Goal: Information Seeking & Learning: Learn about a topic

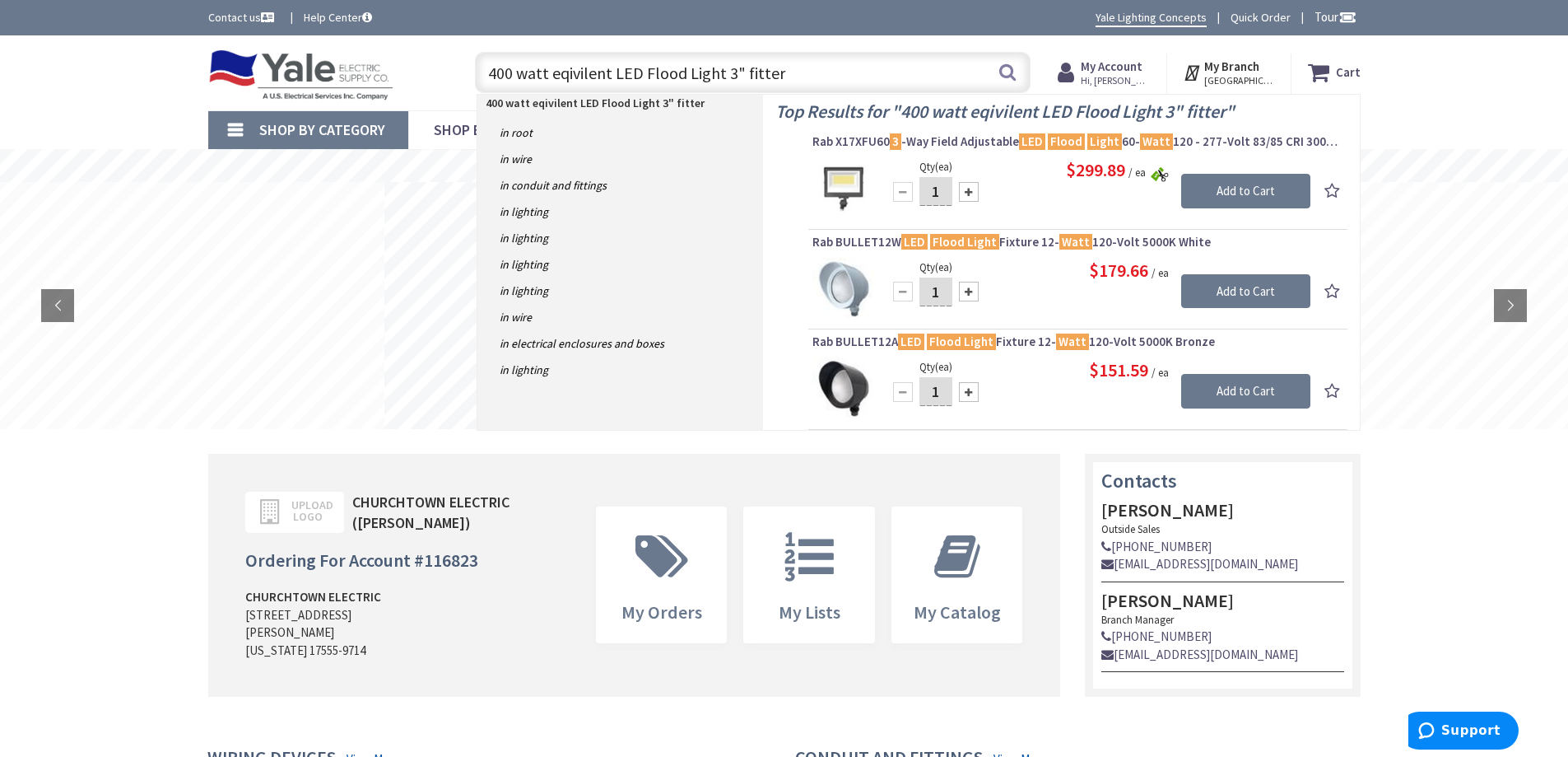
click at [566, 70] on input "400 watt eqivilent LED Flood Light 3" fitter" at bounding box center [752, 72] width 556 height 41
type input "400 watt equivilent LED Flood Light 3" fitter"
click at [1003, 74] on button "Search" at bounding box center [1008, 72] width 21 height 37
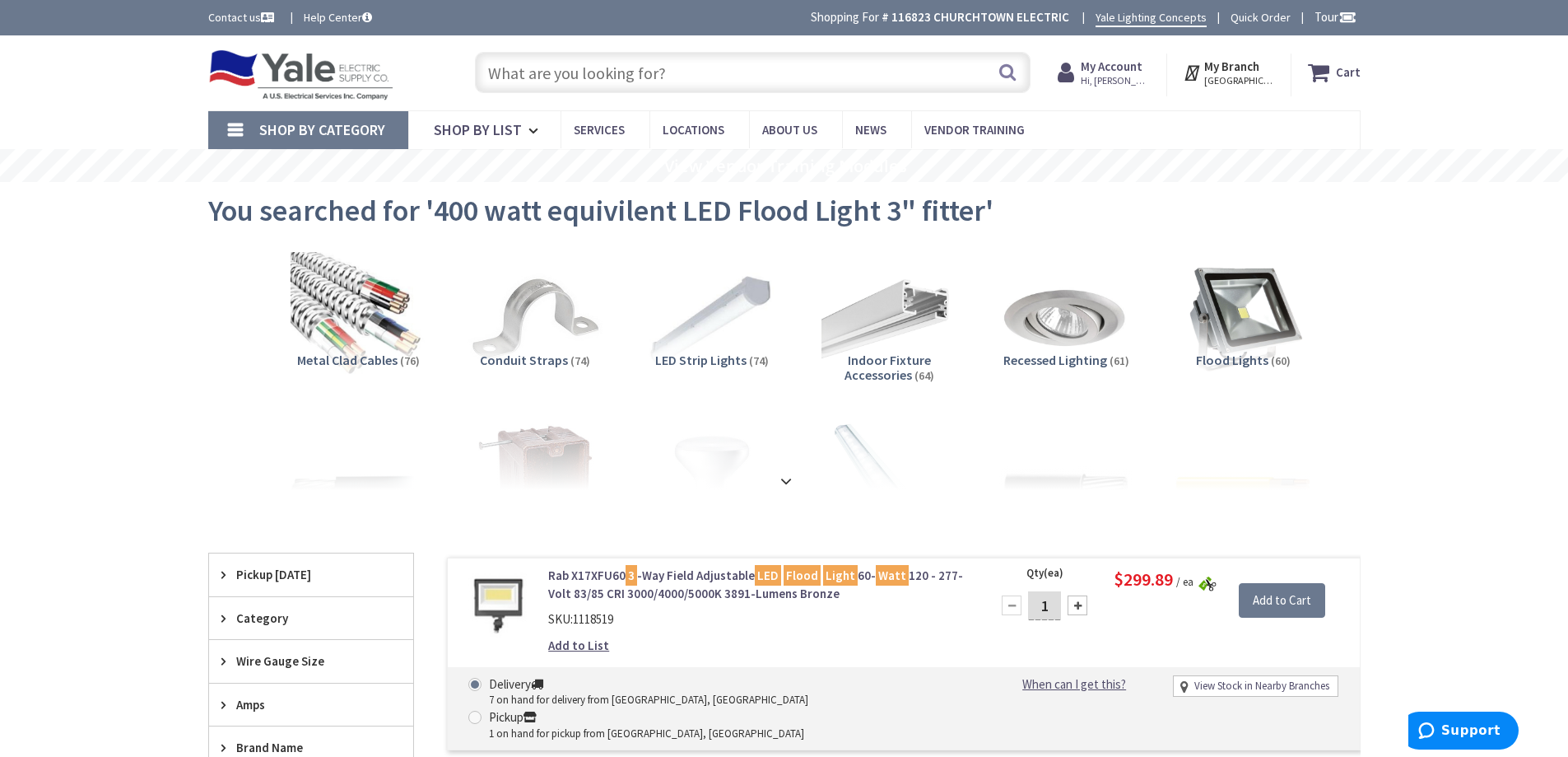
click at [531, 60] on input "text" at bounding box center [752, 72] width 556 height 41
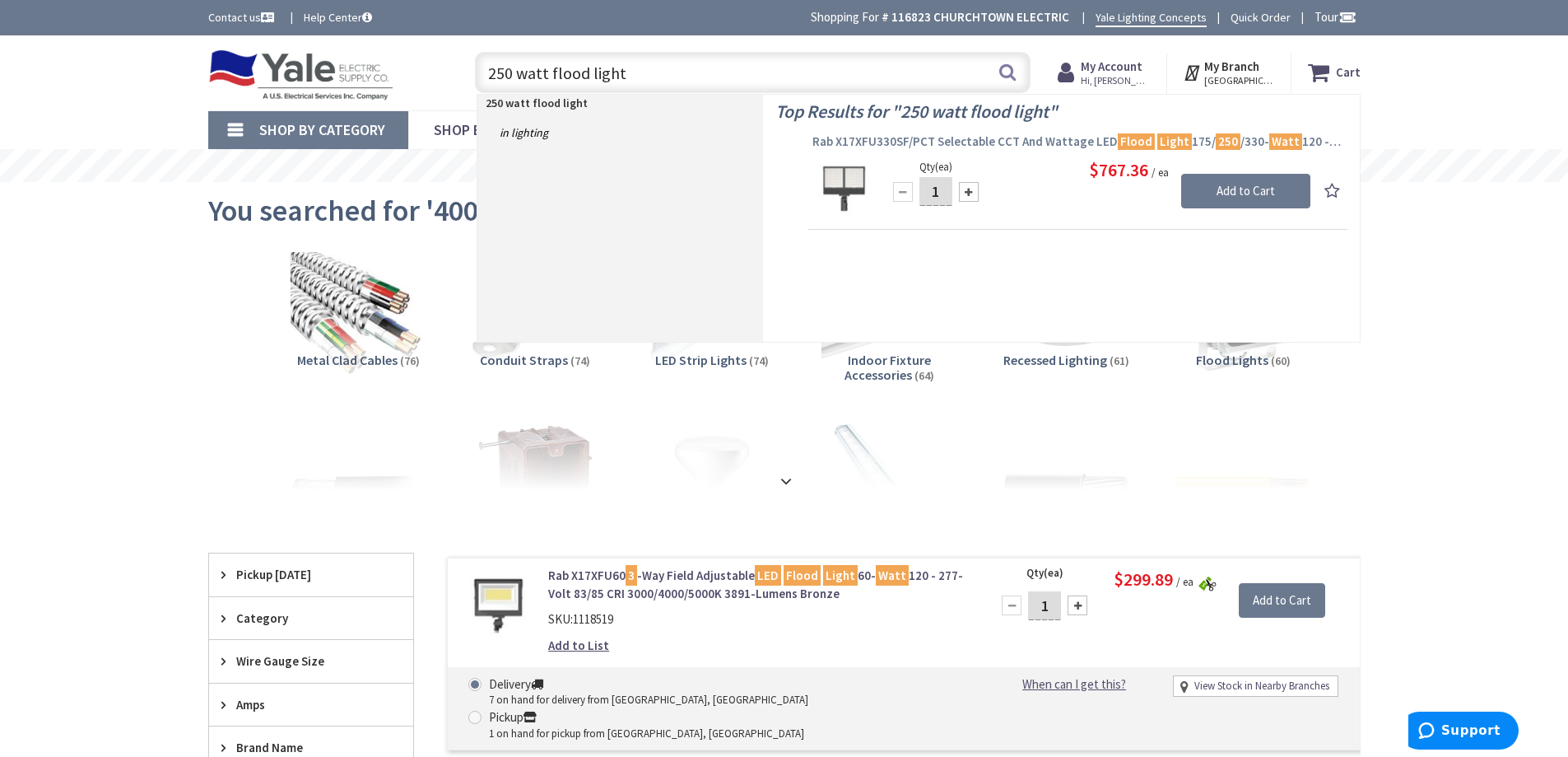
type input "250 watt flood light"
click at [872, 145] on span "Rab X17XFU330SF/PCT Selectable CCT And Wattage LED Flood Light 175/ 250 /330- W…" at bounding box center [1078, 142] width 531 height 17
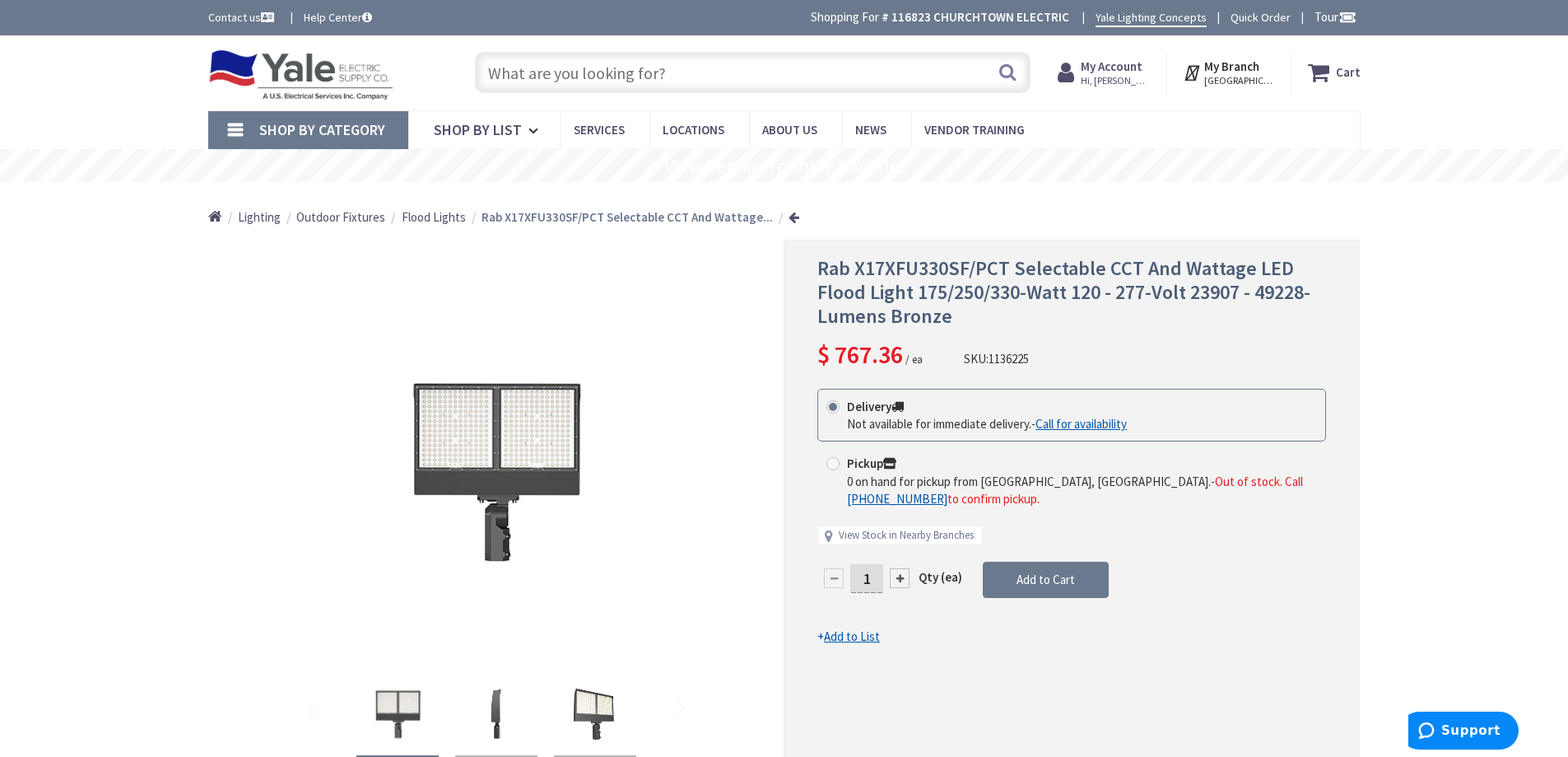
click at [516, 78] on input "text" at bounding box center [752, 72] width 556 height 41
type input "B"
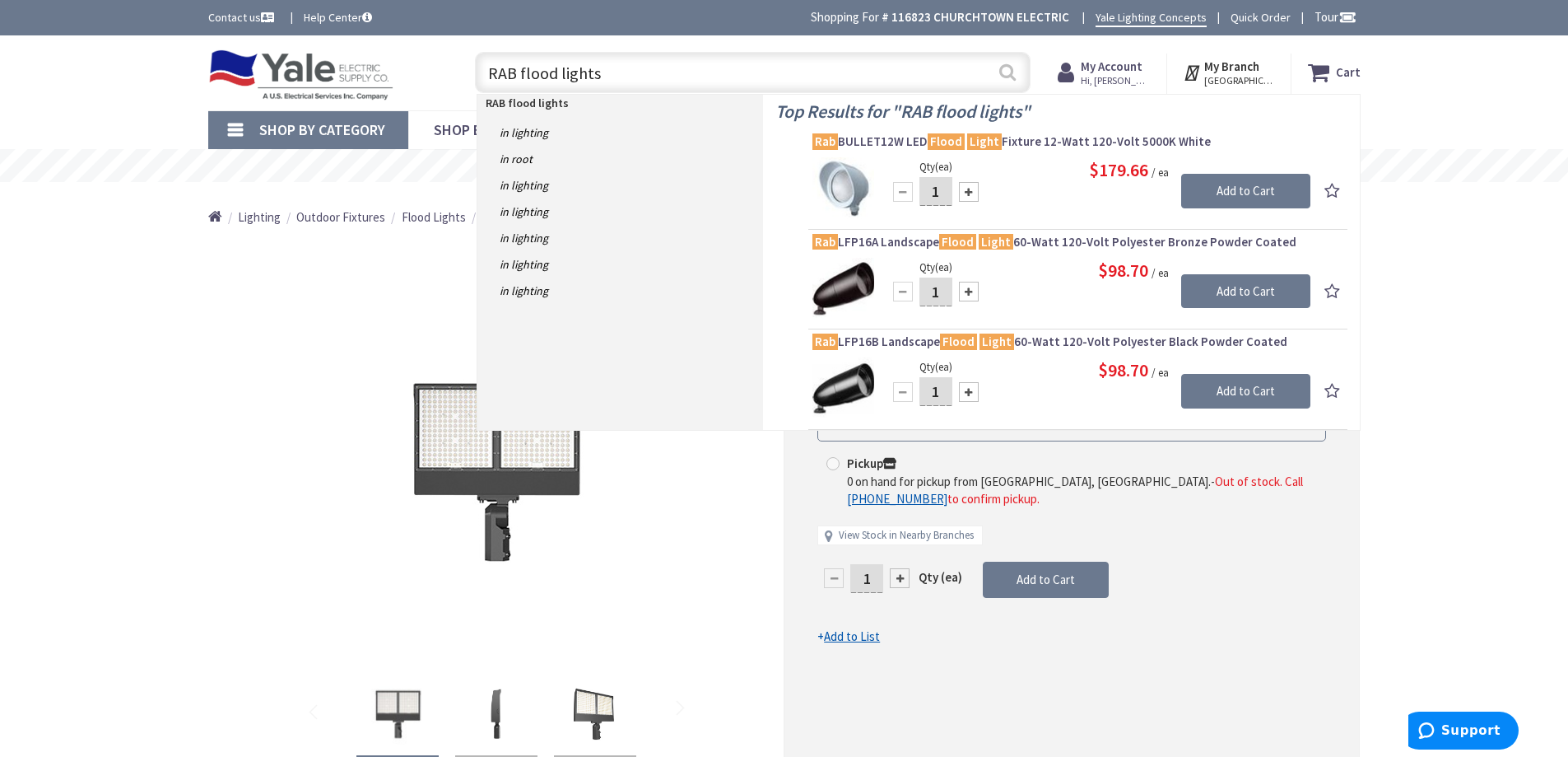
type input "RAB flood lights"
click at [1009, 73] on button "Search" at bounding box center [1008, 72] width 21 height 37
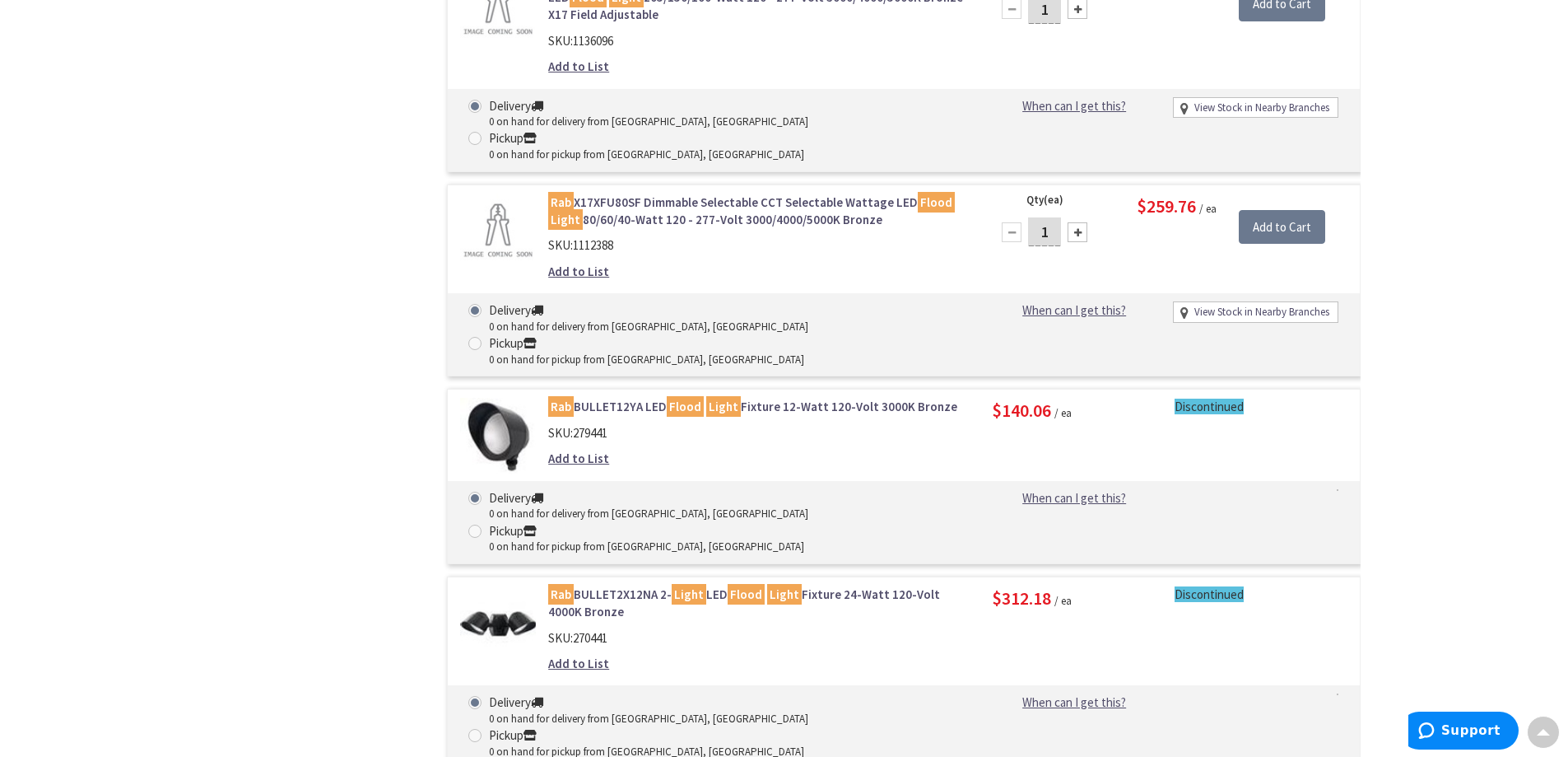
scroll to position [9797, 0]
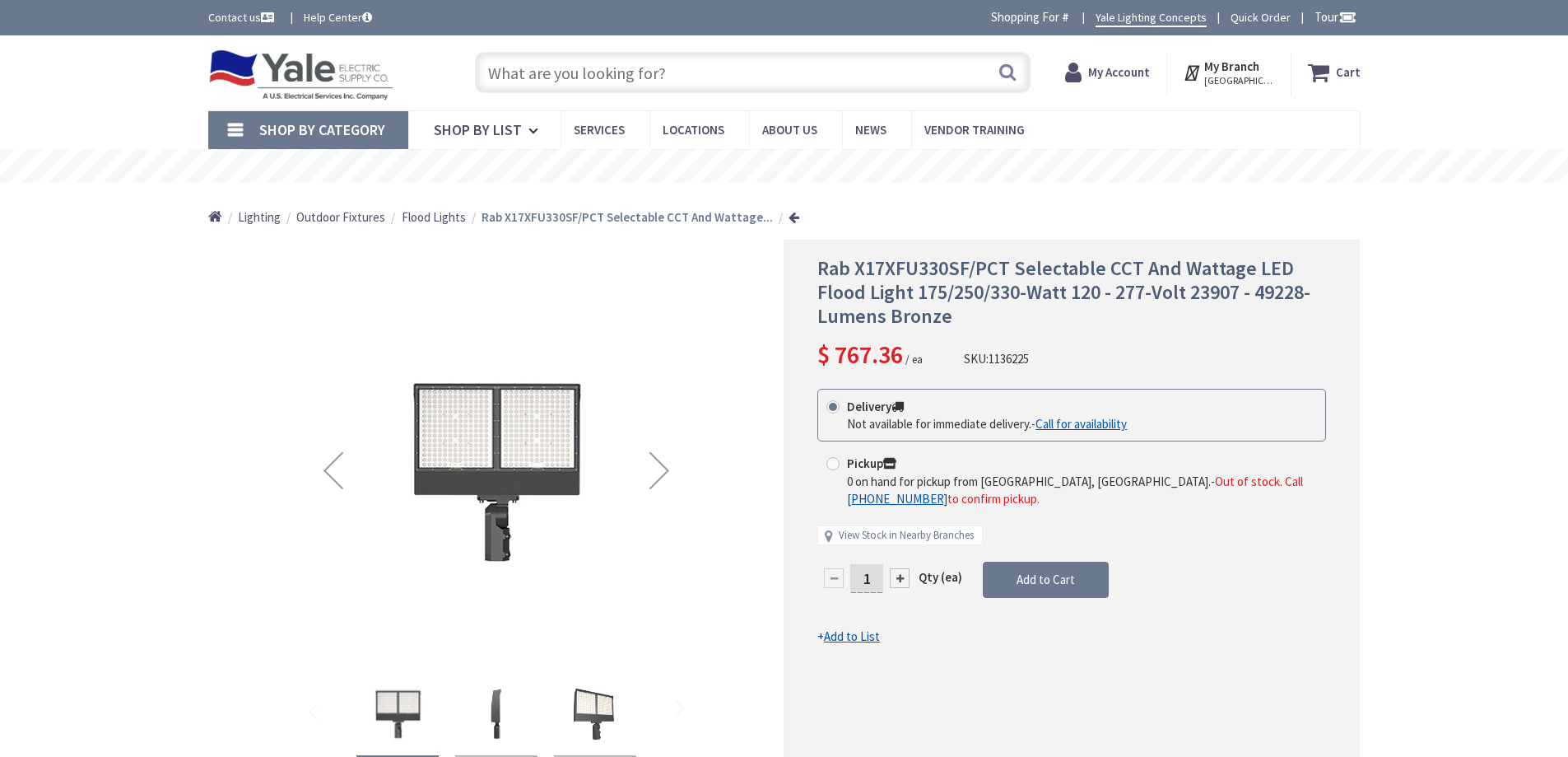
scroll to position [1579, 0]
